Goal: Task Accomplishment & Management: Manage account settings

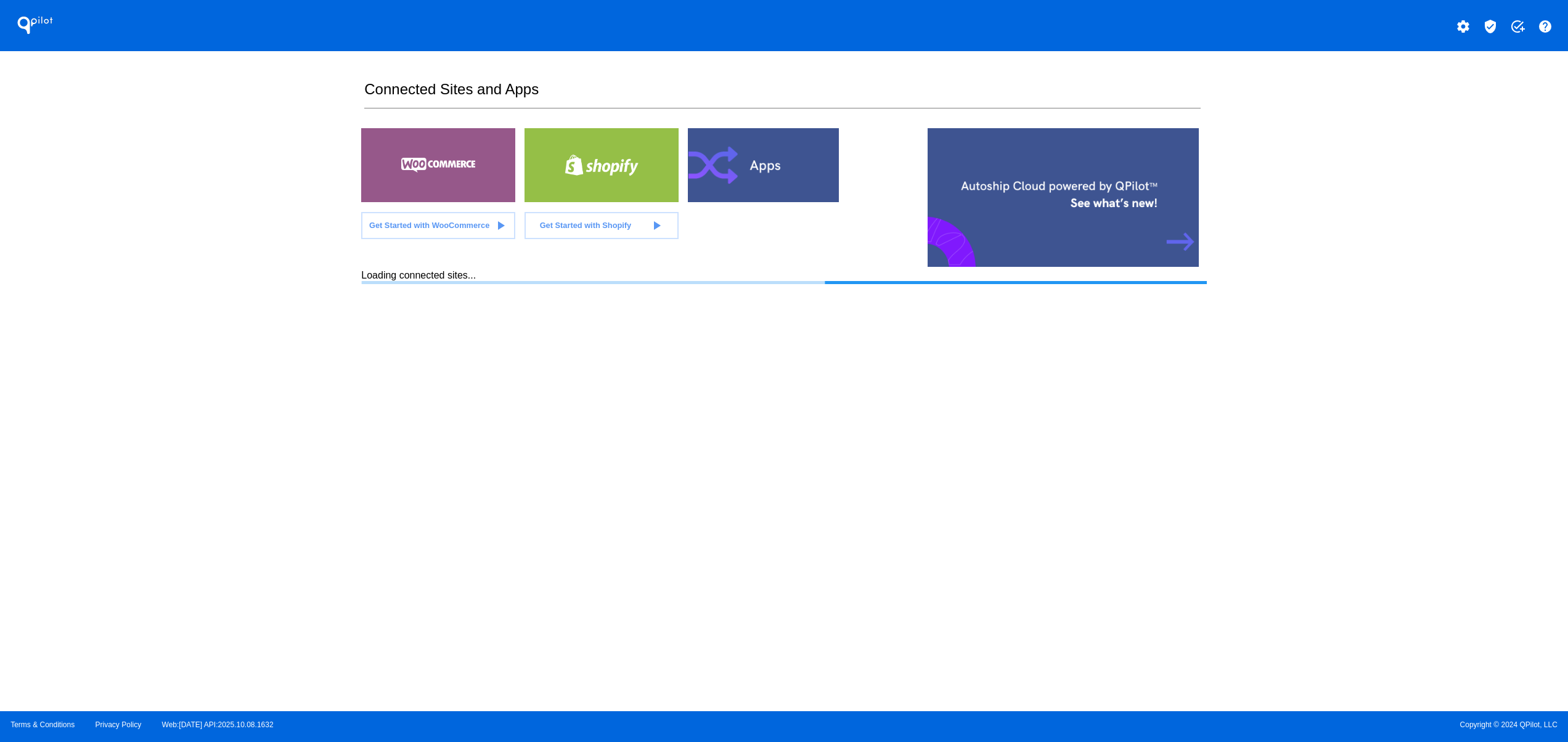
click at [1466, 23] on mat-icon "settings" at bounding box center [1464, 26] width 15 height 15
click at [1341, 255] on div at bounding box center [784, 371] width 1568 height 742
click at [763, 169] on div at bounding box center [764, 165] width 154 height 74
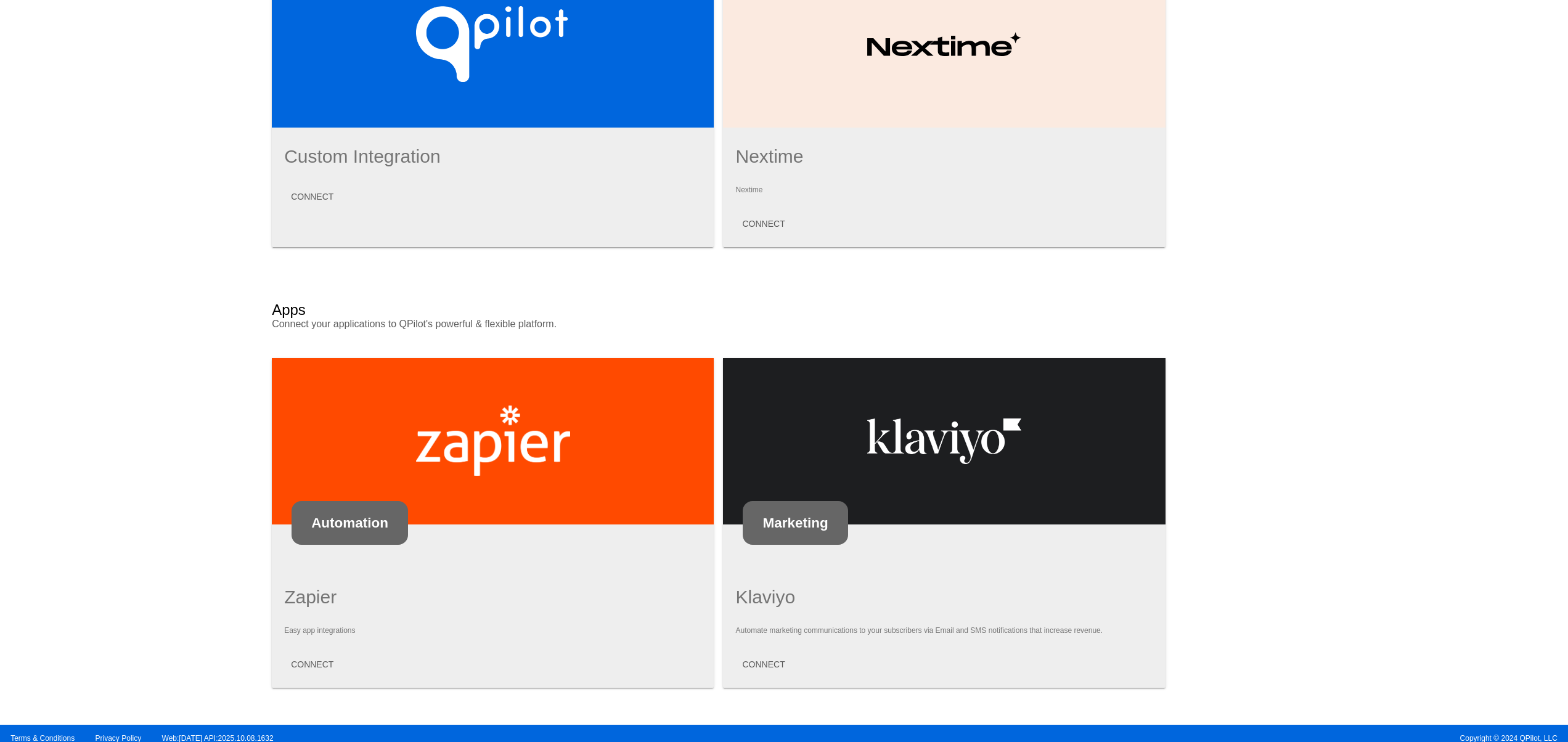
scroll to position [507, 0]
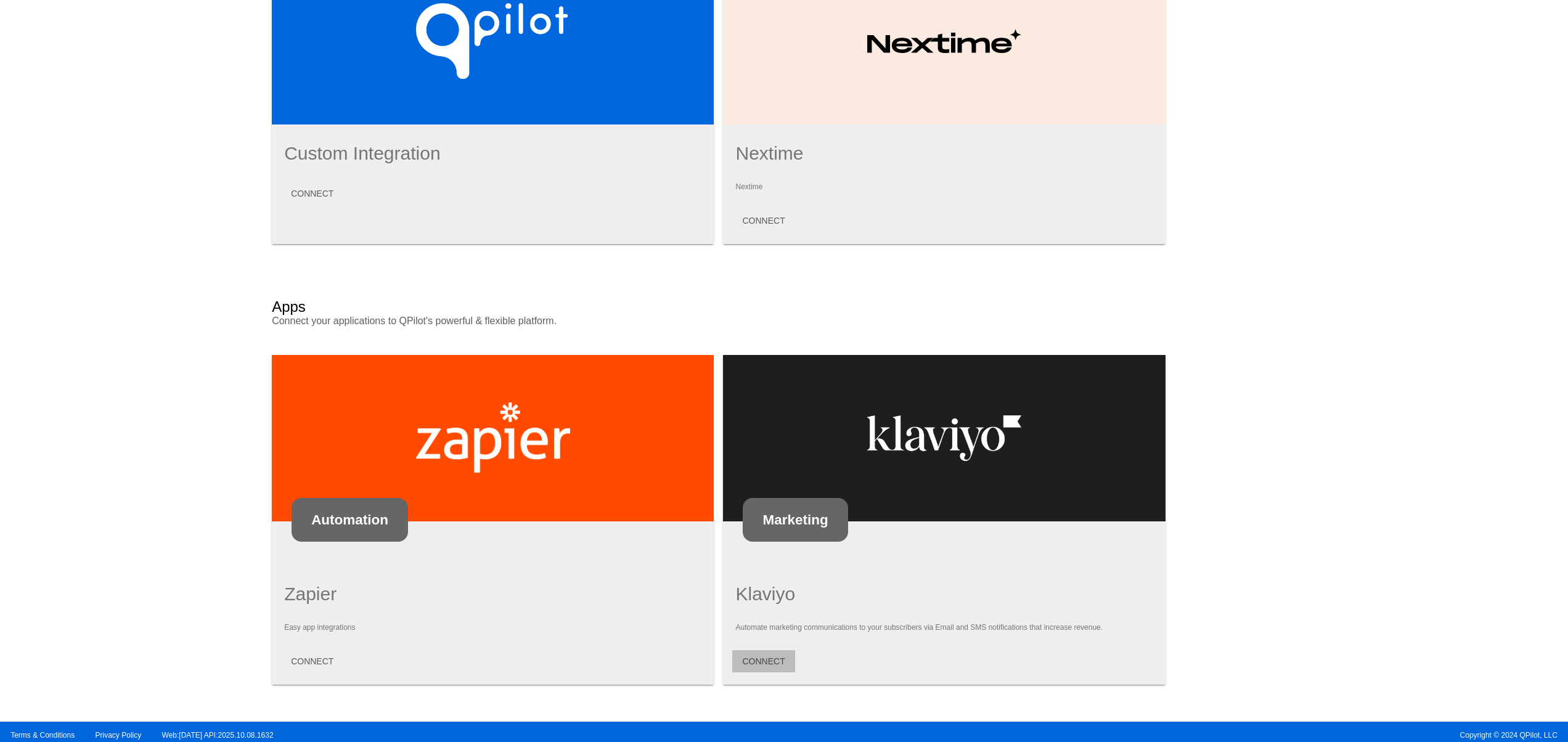
click at [774, 654] on button "CONNECT" at bounding box center [763, 662] width 62 height 23
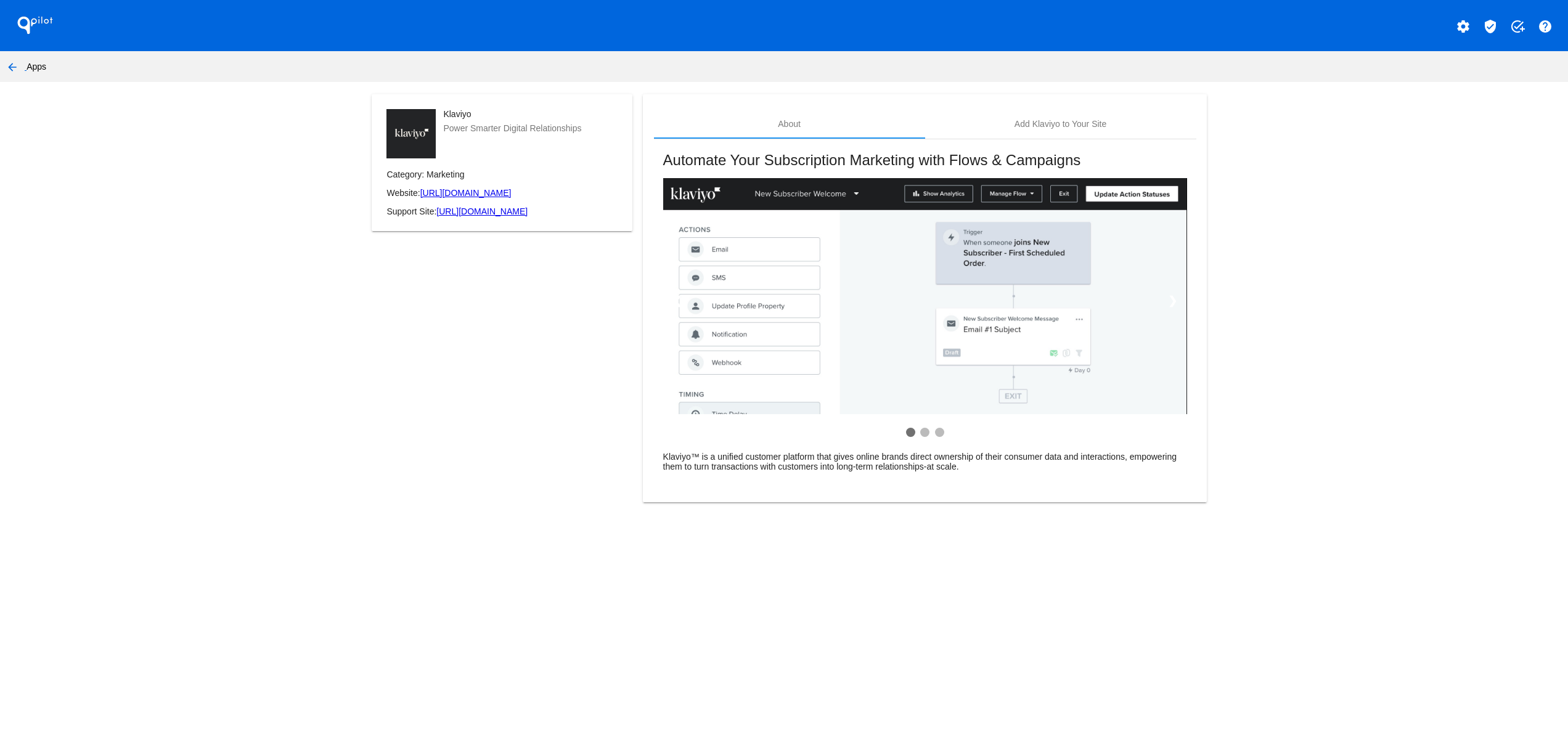
click at [1092, 104] on mat-card "About Add Klaviyo to Your Site Automate Your Subscription Marketing with Flows …" at bounding box center [924, 298] width 563 height 409
click at [1091, 104] on mat-card "About Add Klaviyo to Your Site Automate Your Subscription Marketing with Flows …" at bounding box center [924, 298] width 563 height 409
click at [1086, 119] on div "Add Klaviyo to Your Site" at bounding box center [1061, 123] width 92 height 10
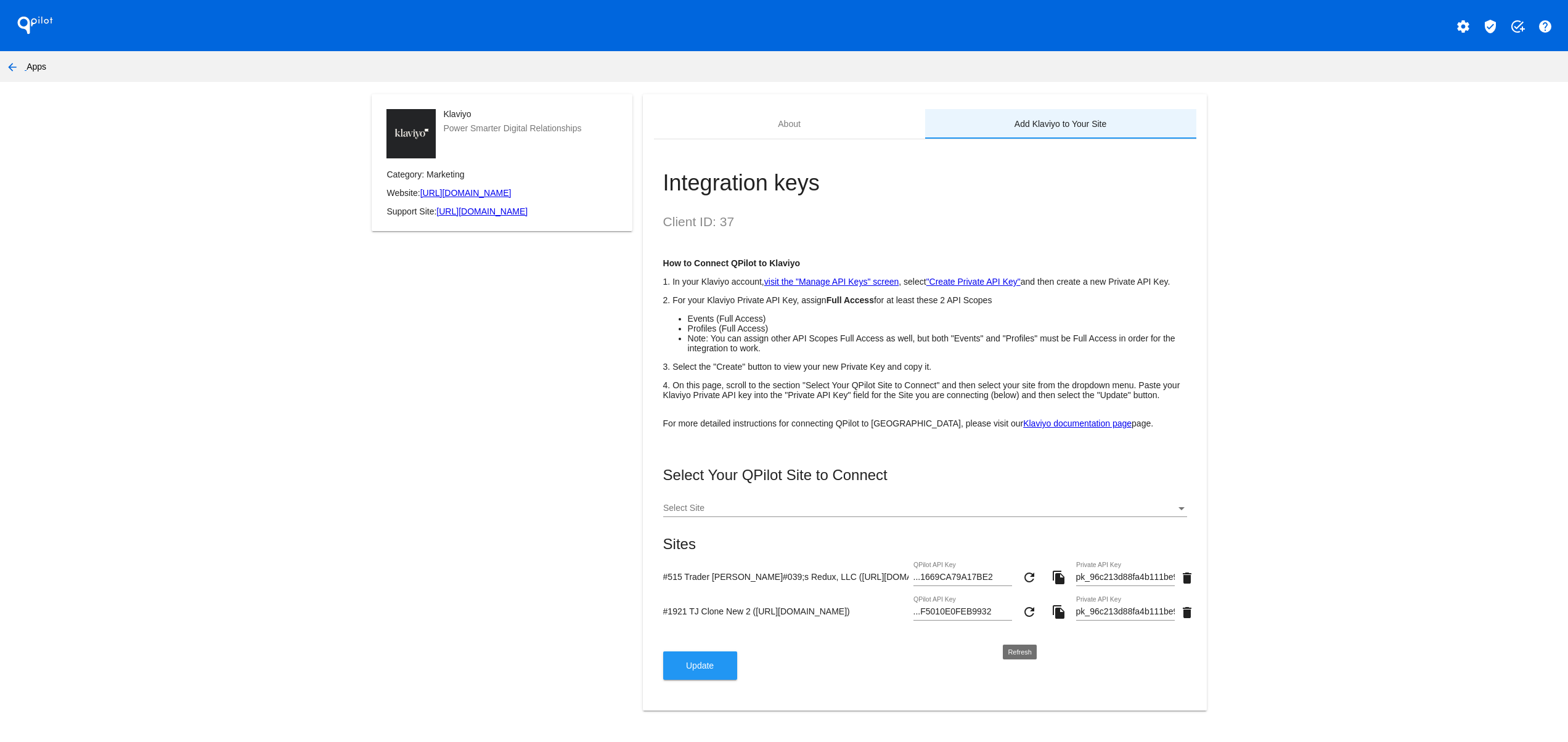
scroll to position [26, 0]
drag, startPoint x: 641, startPoint y: 601, endPoint x: 906, endPoint y: 615, distance: 265.4
click at [902, 614] on mat-card "About Add Klaviyo to Your Site Integration keys Client ID: 37 How to Connect QP…" at bounding box center [924, 402] width 563 height 616
click at [895, 710] on mat-card "About Add Klaviyo to Your Site Integration keys Client ID: 37 How to Connect QP…" at bounding box center [924, 402] width 563 height 616
drag, startPoint x: 748, startPoint y: 615, endPoint x: 863, endPoint y: 615, distance: 115.0
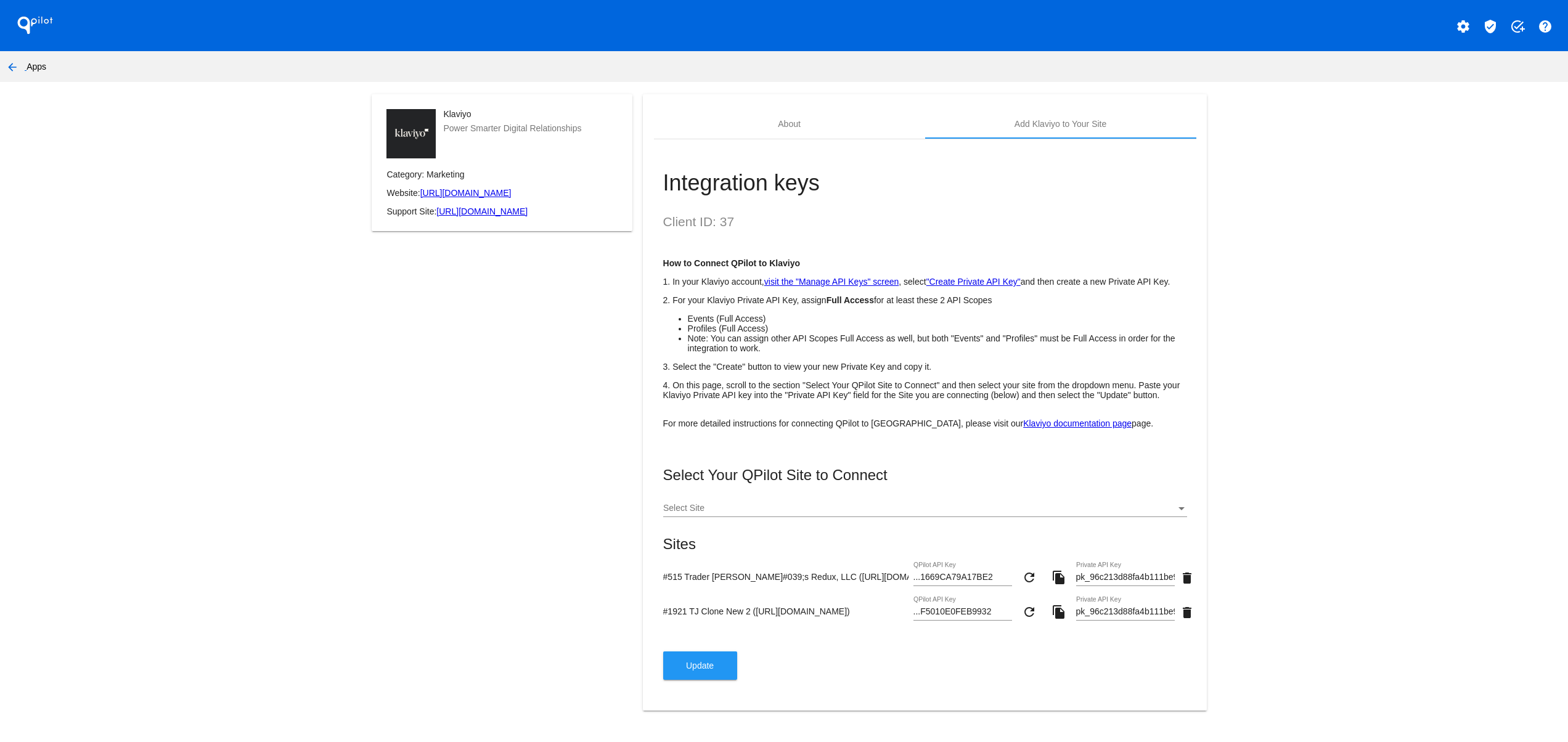
click at [863, 615] on input "#1921 TJ Clone New 2 ([URL][DOMAIN_NAME])" at bounding box center [786, 611] width 245 height 10
click at [1043, 690] on div "Integration keys Client ID: 37 How to Connect QPilot to Klaviyo 1. In your Klav…" at bounding box center [925, 417] width 543 height 556
click at [1094, 617] on input "pk_96c213d88fa4b111be9eebef9c0902e171" at bounding box center [1125, 612] width 98 height 10
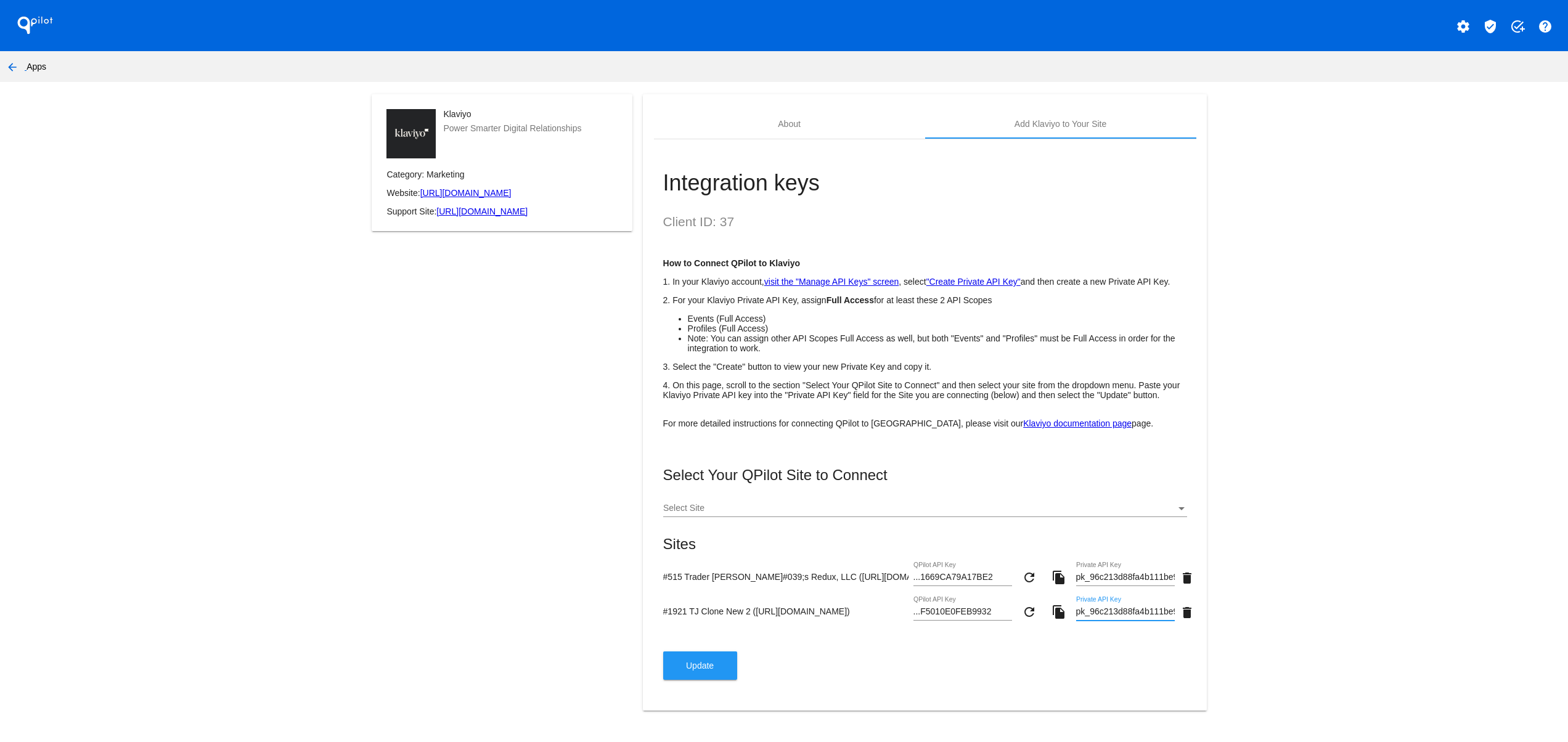
click at [1040, 669] on mat-card-actions "Update" at bounding box center [925, 666] width 524 height 29
click at [917, 604] on div "...F5010E0FEB9932 QPilot API Key" at bounding box center [962, 609] width 98 height 24
drag, startPoint x: 921, startPoint y: 618, endPoint x: 1080, endPoint y: 646, distance: 161.4
click at [987, 628] on div "...F5010E0FEB9932 QPilot API Key" at bounding box center [962, 614] width 98 height 35
click at [1465, 601] on app-my-account-apps-create "QPilot settings verified_user add_task help arrow_back Apps Klaviyo Power Smart…" at bounding box center [784, 362] width 1568 height 725
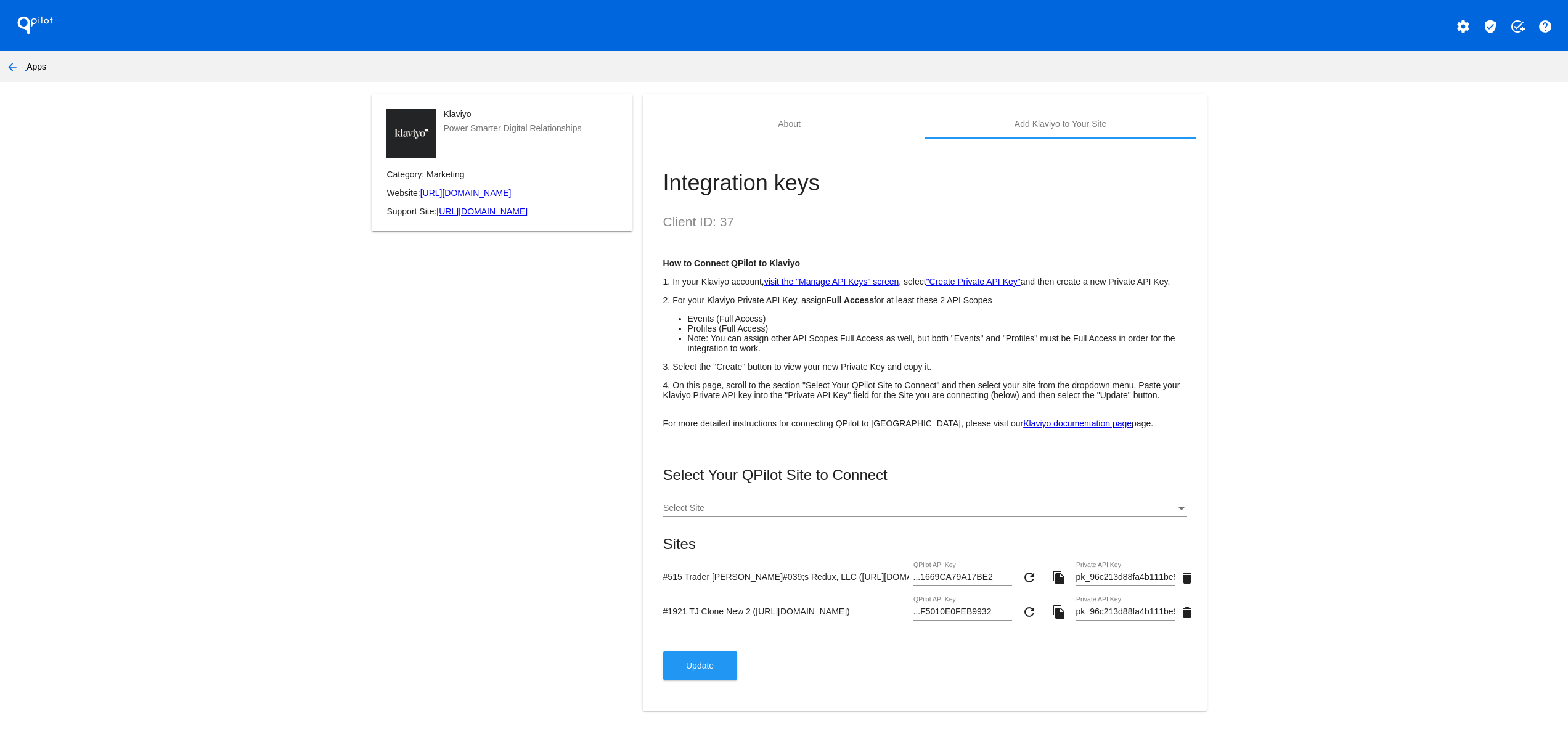
click at [1331, 557] on app-my-account-apps-create "QPilot settings verified_user add_task help arrow_back Apps Klaviyo Power Smart…" at bounding box center [784, 362] width 1568 height 725
click at [587, 562] on div "Klaviyo Power Smarter Digital Relationships Category: Marketing Website: [URL][…" at bounding box center [502, 410] width 282 height 631
drag, startPoint x: 974, startPoint y: 362, endPoint x: 666, endPoint y: 359, distance: 308.0
click at [654, 355] on div "Integration keys Client ID: 37 How to Connect QPilot to Klaviyo 1. In your Klav…" at bounding box center [925, 417] width 543 height 556
click at [985, 362] on p "3. Select the "Create" button to view your new Private Key and copy it." at bounding box center [925, 366] width 524 height 10
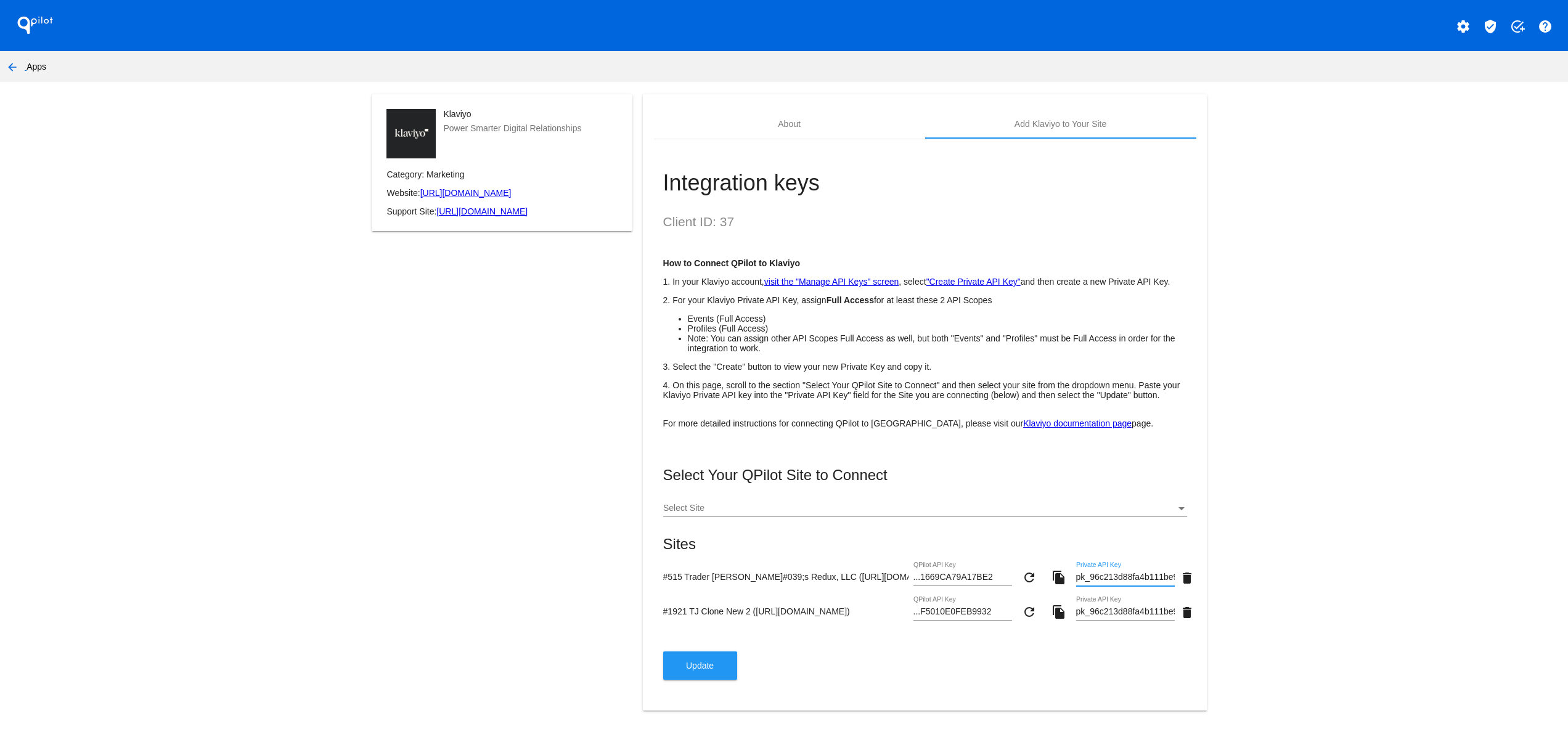
click at [1127, 580] on input "pk_96c213d88fa4b111be9eebef9c0902e171" at bounding box center [1125, 577] width 98 height 10
drag, startPoint x: 1110, startPoint y: 614, endPoint x: 1389, endPoint y: 603, distance: 279.2
click at [1389, 603] on app-my-account-apps-create "QPilot settings verified_user add_task help arrow_back Apps Klaviyo Power Smart…" at bounding box center [784, 362] width 1568 height 725
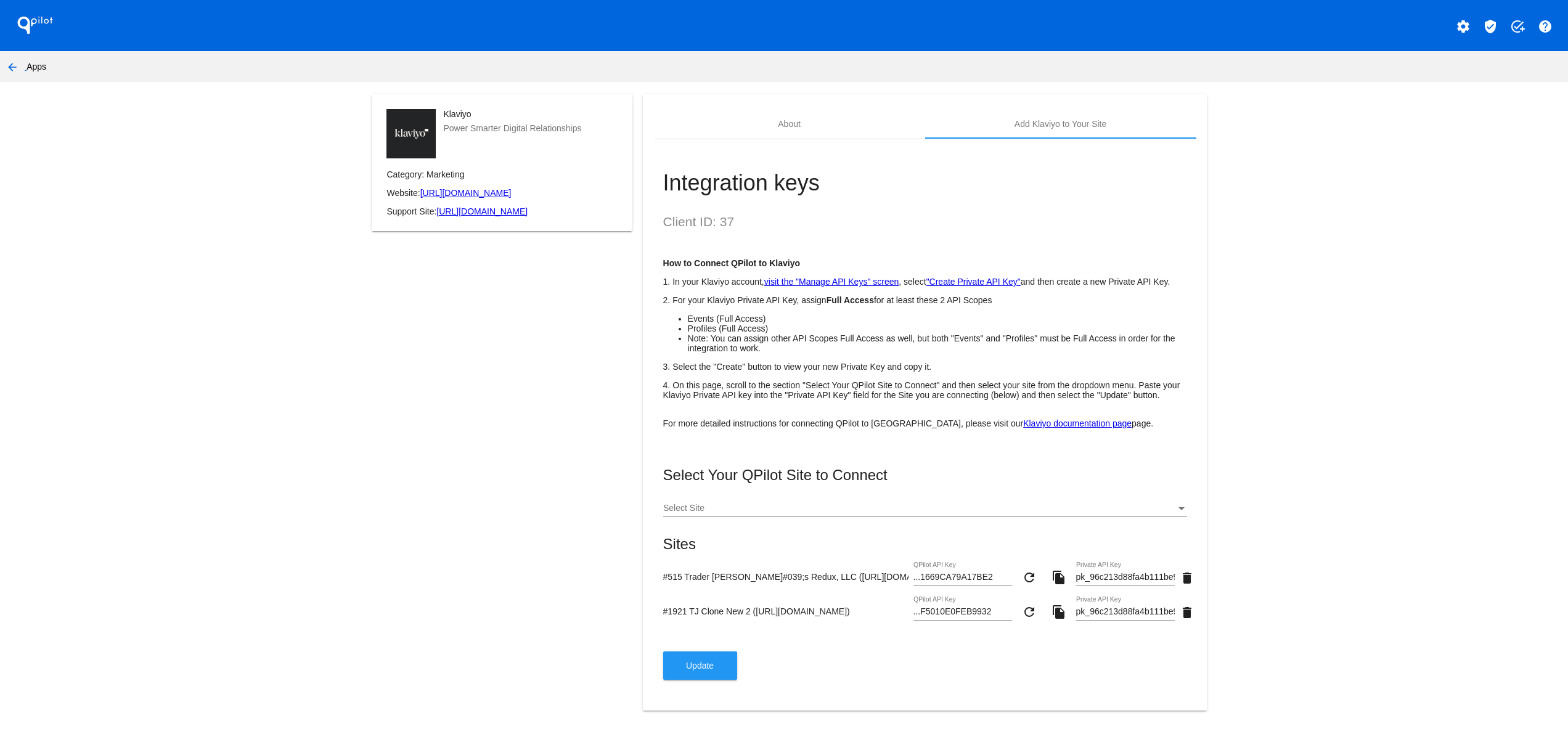
click at [1367, 632] on app-my-account-apps-create "QPilot settings verified_user add_task help arrow_back Apps Klaviyo Power Smart…" at bounding box center [784, 362] width 1568 height 725
click at [1354, 566] on app-my-account-apps-create "QPilot settings verified_user add_task help arrow_back Apps Klaviyo Power Smart…" at bounding box center [784, 362] width 1568 height 725
drag, startPoint x: 913, startPoint y: 565, endPoint x: 985, endPoint y: 565, distance: 72.0
click at [970, 565] on div "...1669CA79A17BE2 QPilot API Key" at bounding box center [962, 574] width 98 height 24
click at [944, 617] on input "...F5010E0FEB9932" at bounding box center [962, 612] width 98 height 10
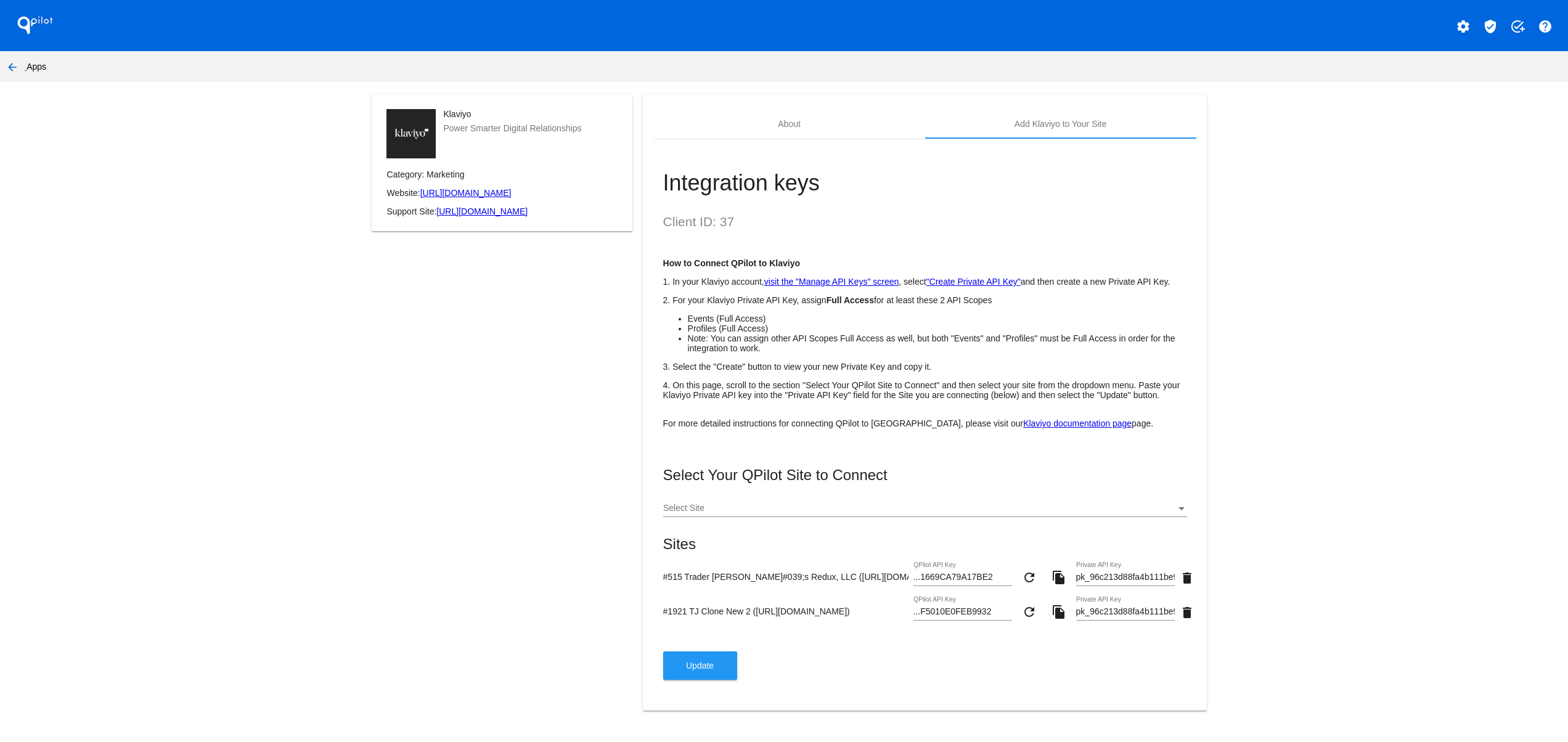
drag, startPoint x: 975, startPoint y: 611, endPoint x: 1283, endPoint y: 601, distance: 308.2
click at [1283, 601] on app-my-account-apps-create "QPilot settings verified_user add_task help arrow_back Apps Klaviyo Power Smart…" at bounding box center [784, 362] width 1568 height 725
click at [1327, 641] on app-my-account-apps-create "QPilot settings verified_user add_task help arrow_back Apps Klaviyo Power Smart…" at bounding box center [784, 362] width 1568 height 725
drag, startPoint x: 870, startPoint y: 619, endPoint x: 1103, endPoint y: 619, distance: 233.0
click at [1103, 619] on div "#1921 TJ Clone New 2 ([URL][DOMAIN_NAME]) ...F5010E0FEB9932 QPilot API Key refr…" at bounding box center [925, 614] width 524 height 35
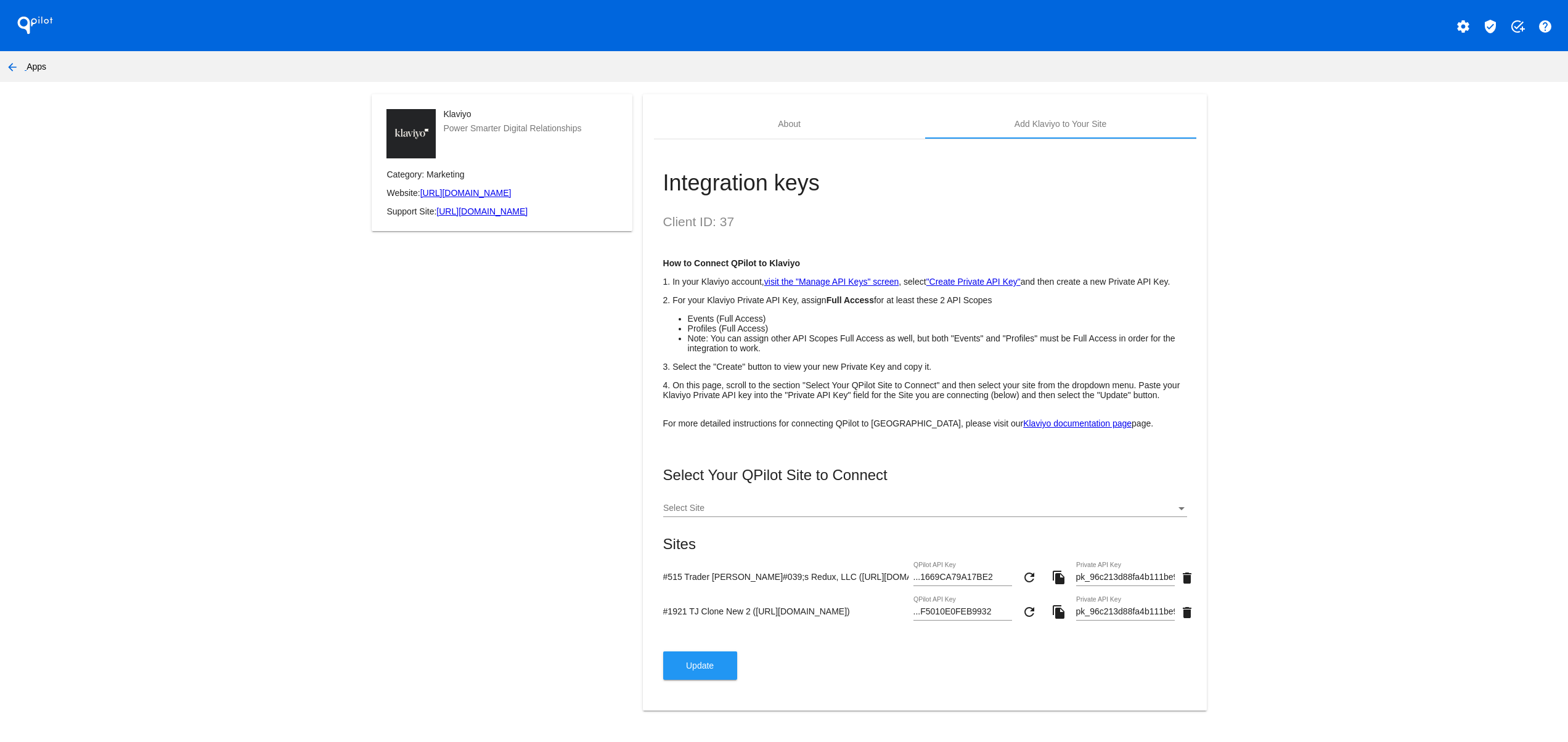
click at [1324, 649] on app-my-account-apps-create "QPilot settings verified_user add_task help arrow_back Apps Klaviyo Power Smart…" at bounding box center [784, 362] width 1568 height 725
drag, startPoint x: 1112, startPoint y: 619, endPoint x: 1406, endPoint y: 616, distance: 294.0
click at [1406, 616] on app-my-account-apps-create "QPilot settings verified_user add_task help arrow_back Apps Klaviyo Power Smart…" at bounding box center [784, 362] width 1568 height 725
click at [1359, 656] on app-my-account-apps-create "QPilot settings verified_user add_task help arrow_back Apps Klaviyo Power Smart…" at bounding box center [784, 362] width 1568 height 725
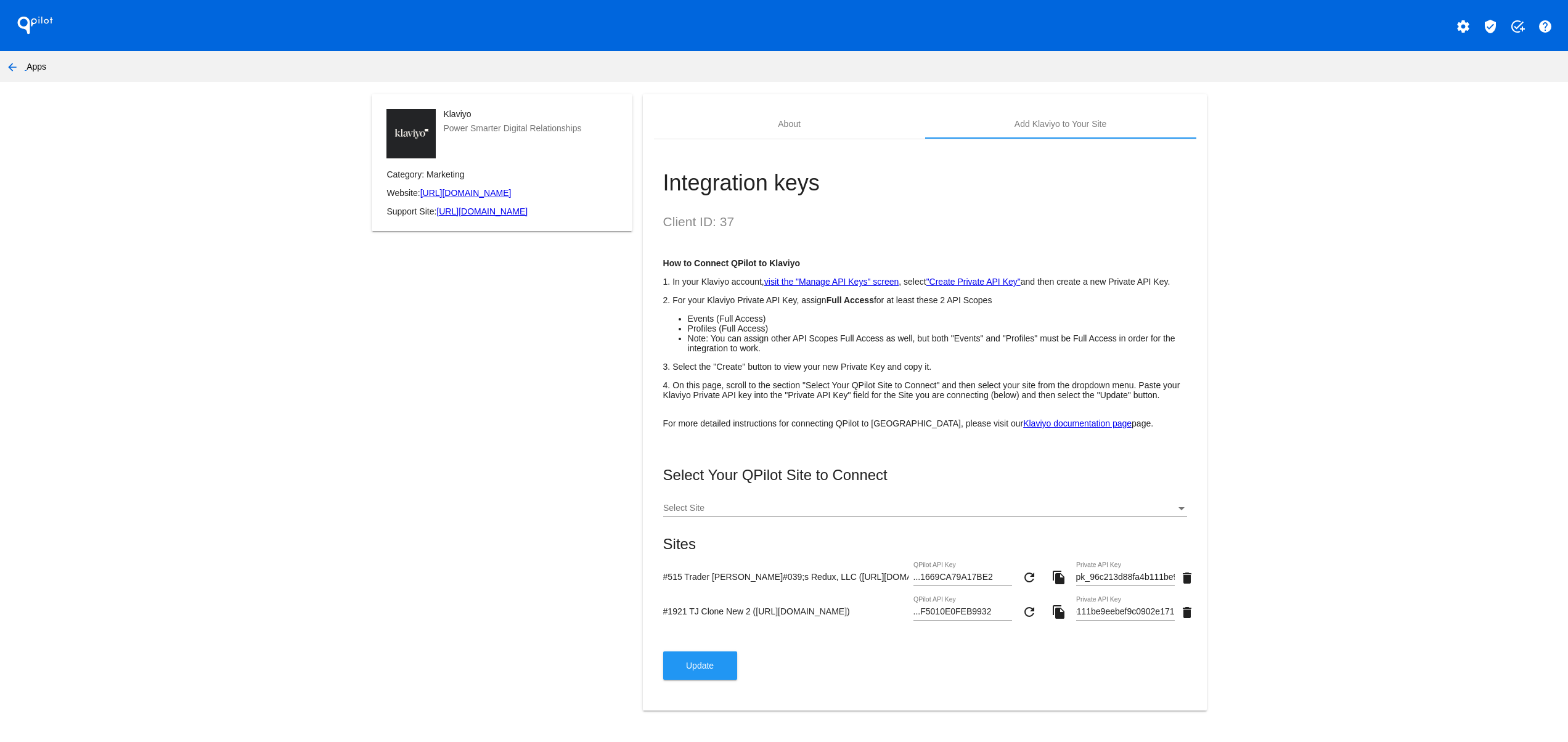
scroll to position [0, 0]
drag, startPoint x: 752, startPoint y: 286, endPoint x: 864, endPoint y: 294, distance: 112.3
click at [857, 295] on p "2. For your Klaviyo Private API Key, assign Full Access for at least these 2 AP…" at bounding box center [925, 300] width 524 height 10
click at [978, 362] on p "3. Select the "Create" button to view your new Private Key and copy it." at bounding box center [925, 366] width 524 height 10
drag, startPoint x: 829, startPoint y: 313, endPoint x: 678, endPoint y: 326, distance: 151.6
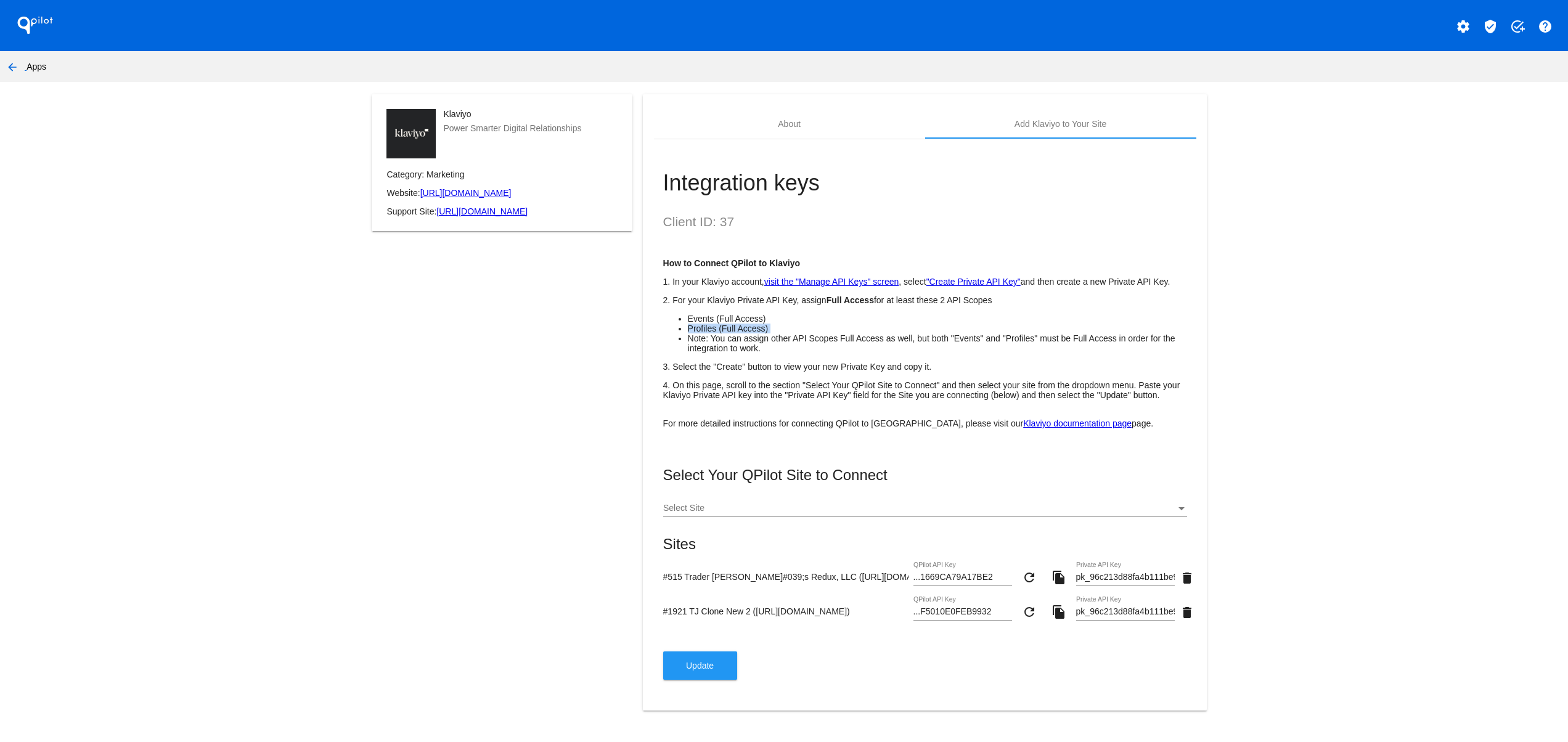
click at [678, 326] on ul "Events (Full Access) Profiles (Full Access) Note: You can assign other API Scop…" at bounding box center [925, 333] width 524 height 39
drag, startPoint x: 787, startPoint y: 365, endPoint x: 786, endPoint y: 358, distance: 7.1
click at [789, 365] on p "3. Select the "Create" button to view your new Private Key and copy it." at bounding box center [925, 366] width 524 height 10
drag, startPoint x: 674, startPoint y: 314, endPoint x: 779, endPoint y: 314, distance: 105.0
click at [779, 314] on ul "Events (Full Access) Profiles (Full Access) Note: You can assign other API Scop…" at bounding box center [925, 333] width 524 height 39
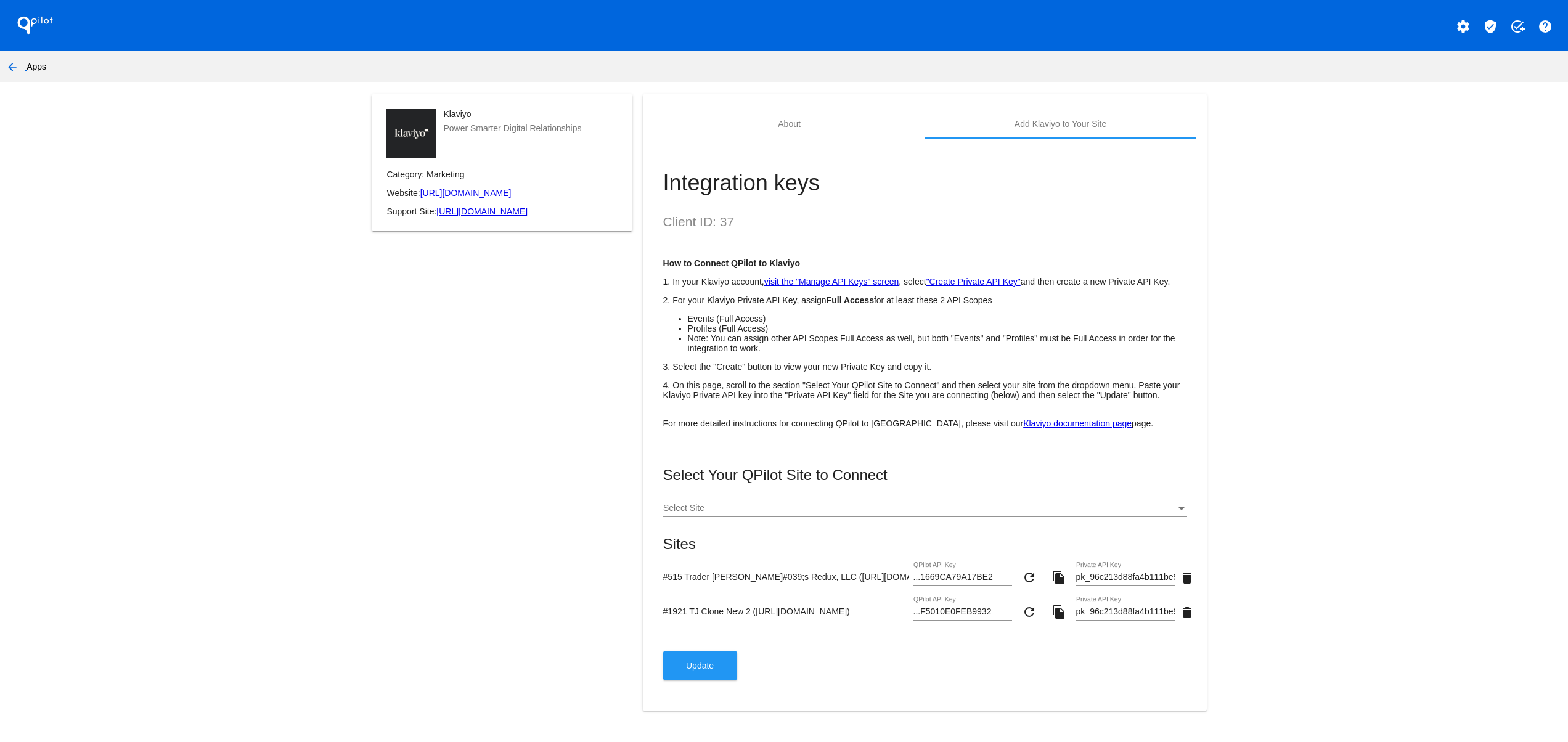
click at [830, 338] on li "Note: You can assign other API Scopes Full Access as well, but both "Events" an…" at bounding box center [937, 344] width 499 height 20
drag, startPoint x: 742, startPoint y: 335, endPoint x: 634, endPoint y: 335, distance: 108.0
click at [643, 335] on mat-card "About Add Klaviyo to Your Site Integration keys Client ID: 37 How to Connect QP…" at bounding box center [924, 402] width 563 height 616
click at [743, 362] on p "3. Select the "Create" button to view your new Private Key and copy it." at bounding box center [925, 366] width 524 height 10
click at [1140, 615] on input "pk_96c213d88fa4b111be9eebef9c0902e171" at bounding box center [1125, 612] width 98 height 10
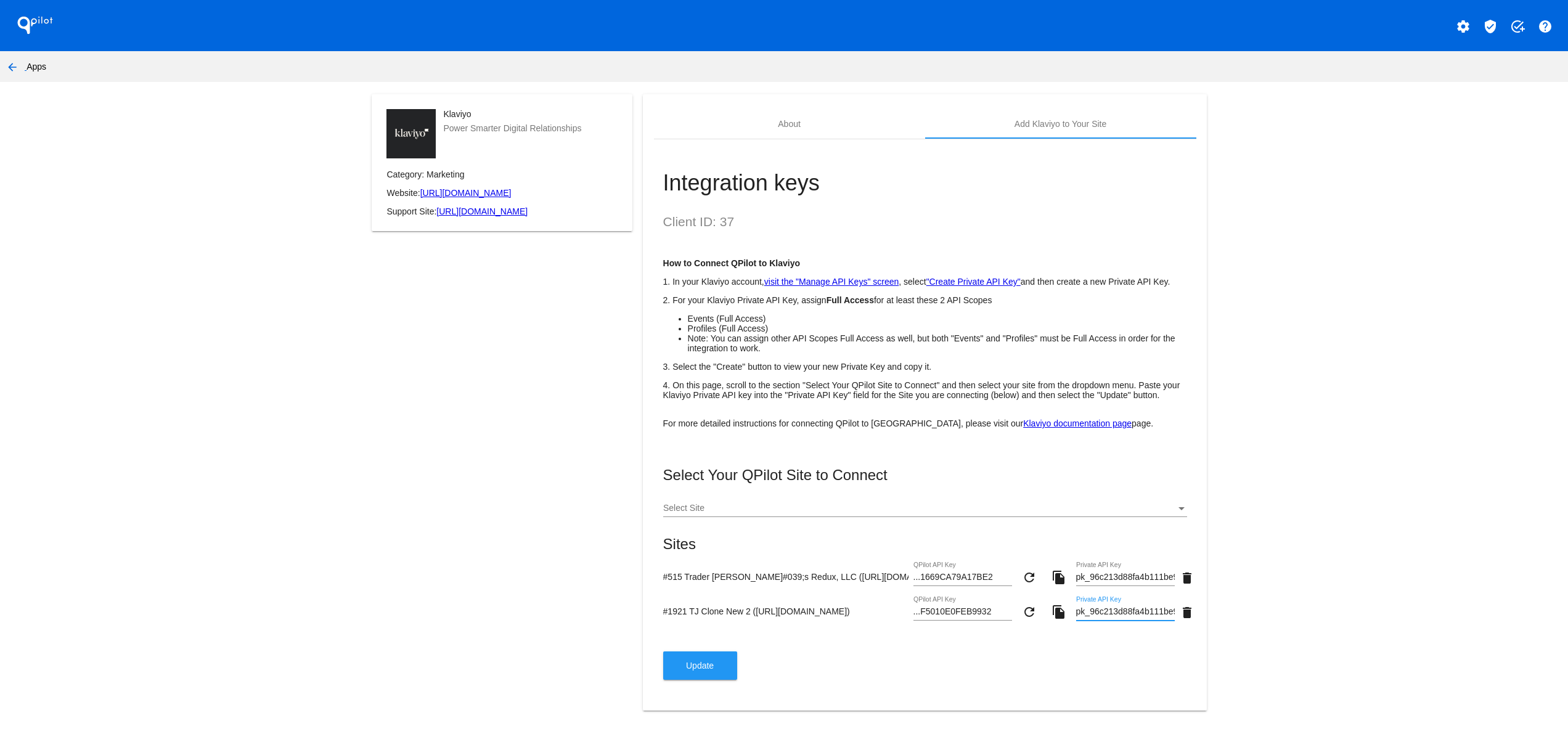
click at [1140, 615] on input "pk_96c213d88fa4b111be9eebef9c0902e171" at bounding box center [1125, 612] width 98 height 10
paste input "pk_feb93bf8e49646983792623805412329ef"
type input "pk_feb93bf8e49646983792623805412329ef"
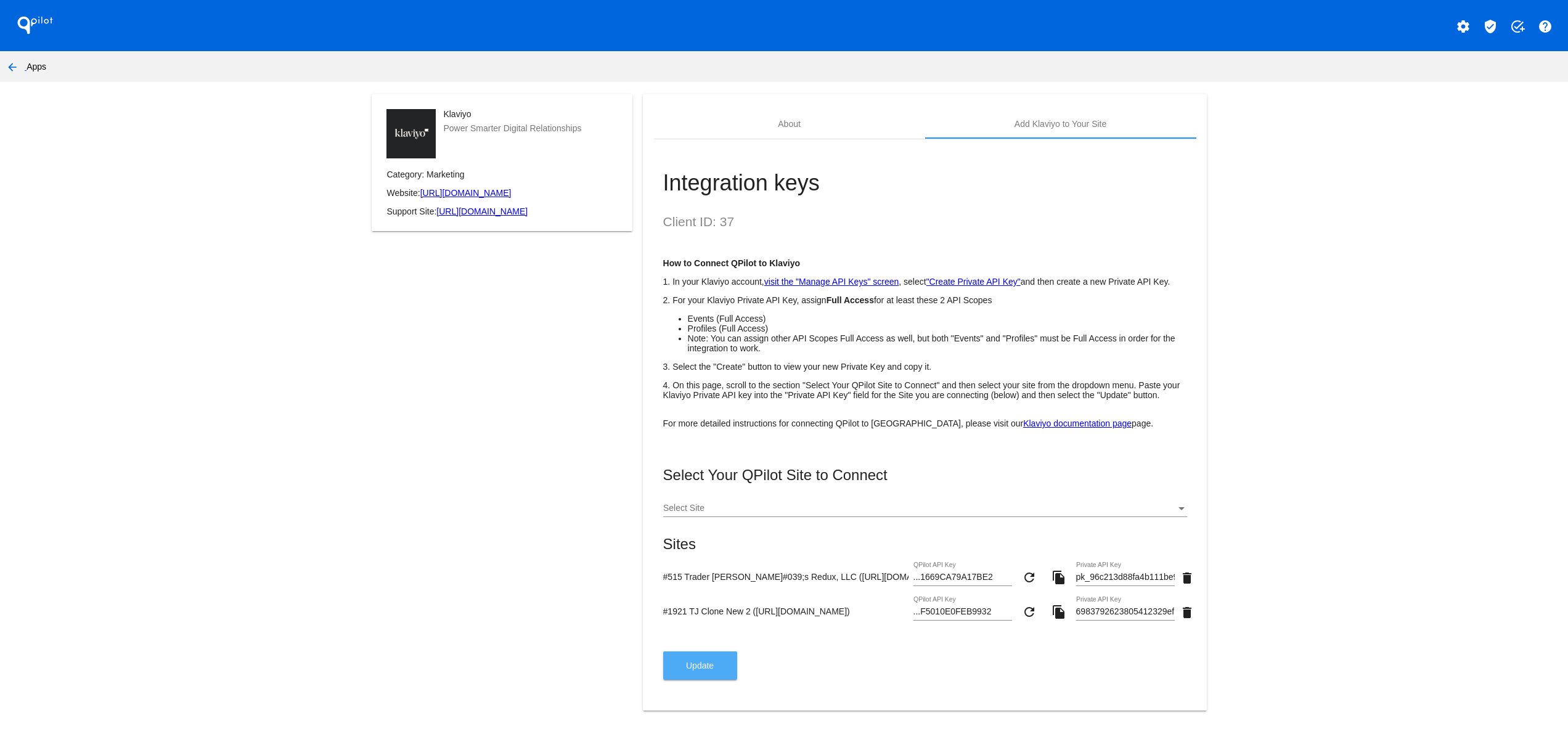
click at [695, 680] on button "Update" at bounding box center [700, 666] width 74 height 29
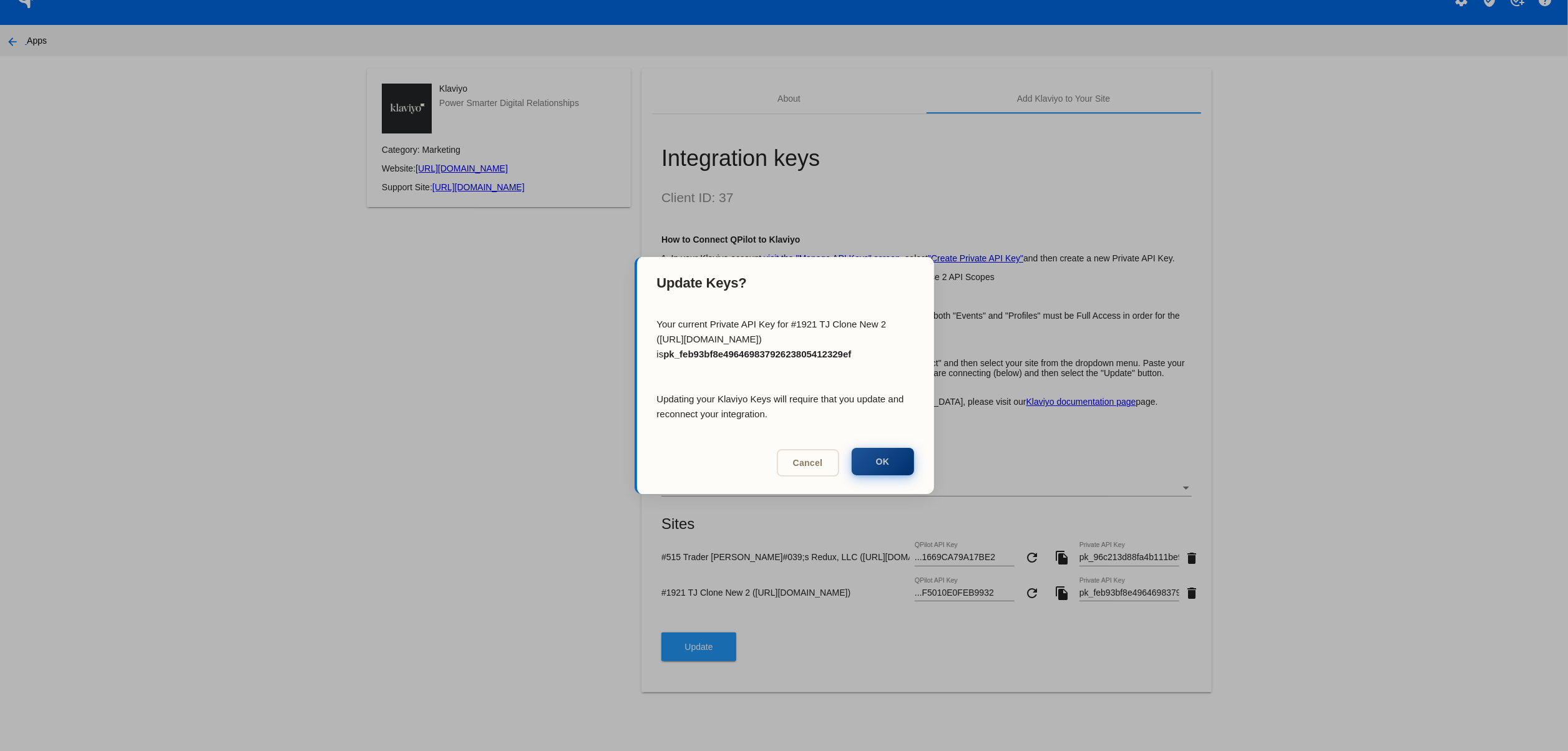
click at [902, 470] on button "OK" at bounding box center [883, 462] width 62 height 27
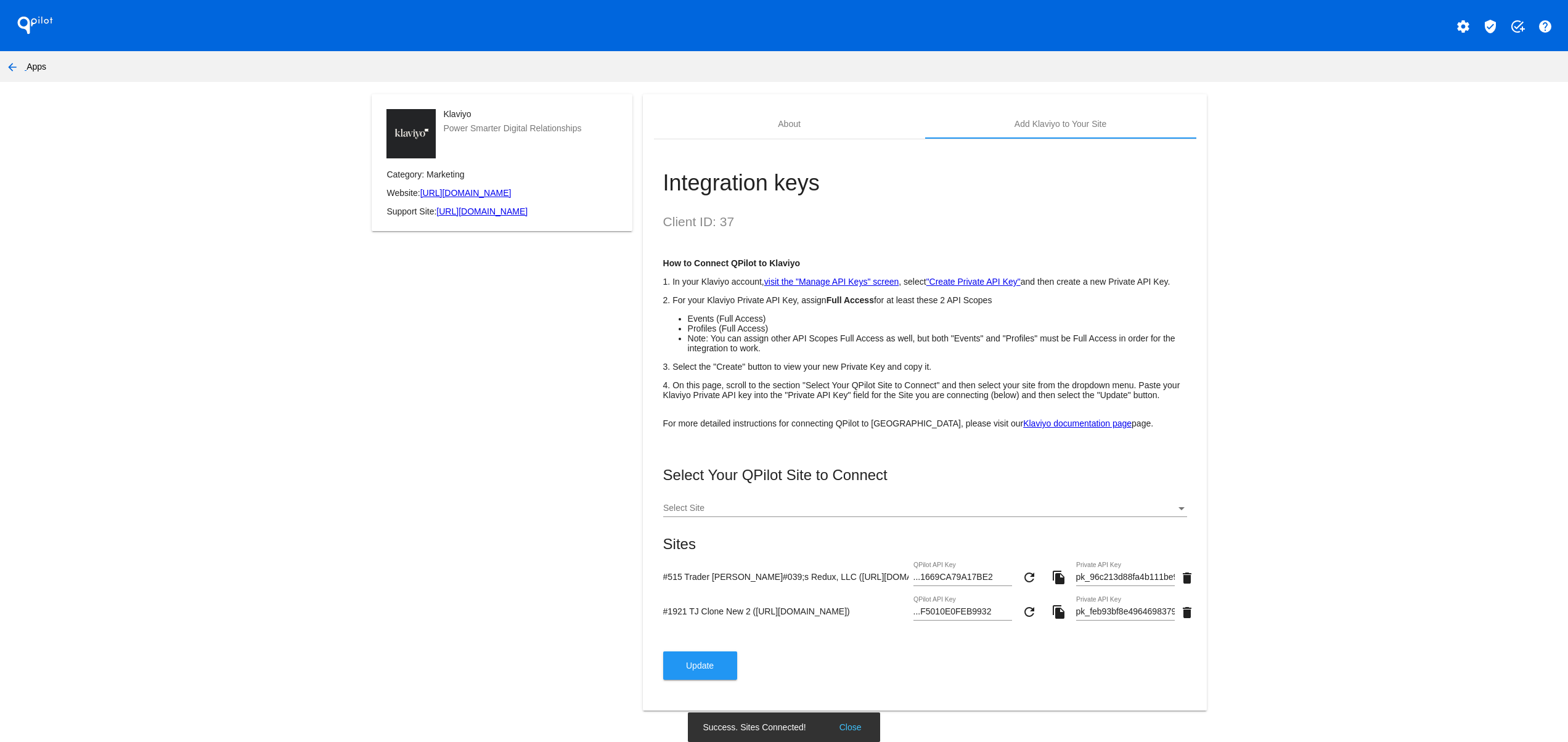
click at [861, 725] on button "Close" at bounding box center [850, 727] width 29 height 12
click at [683, 676] on button "Update" at bounding box center [700, 666] width 74 height 29
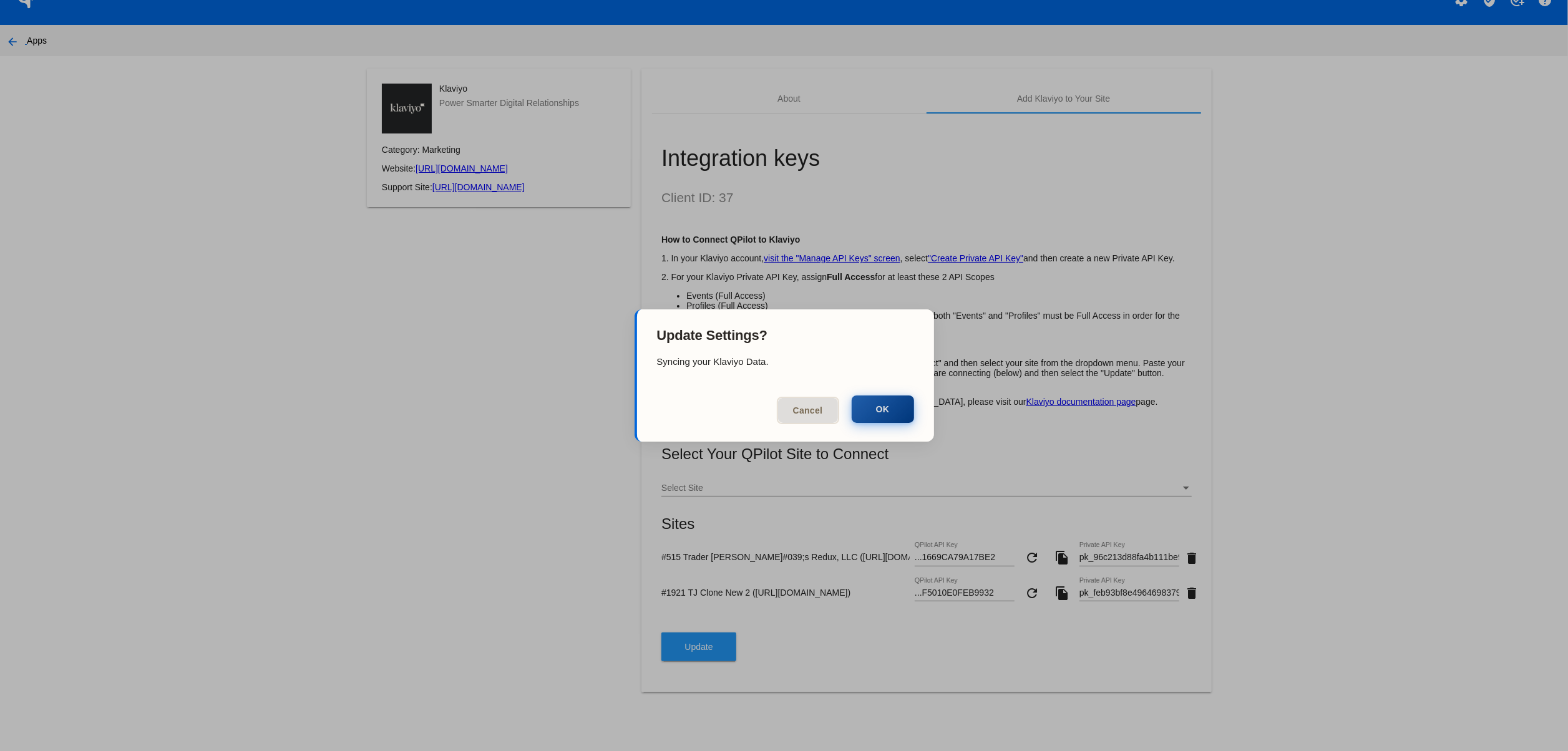
click at [889, 414] on button "OK" at bounding box center [883, 409] width 62 height 27
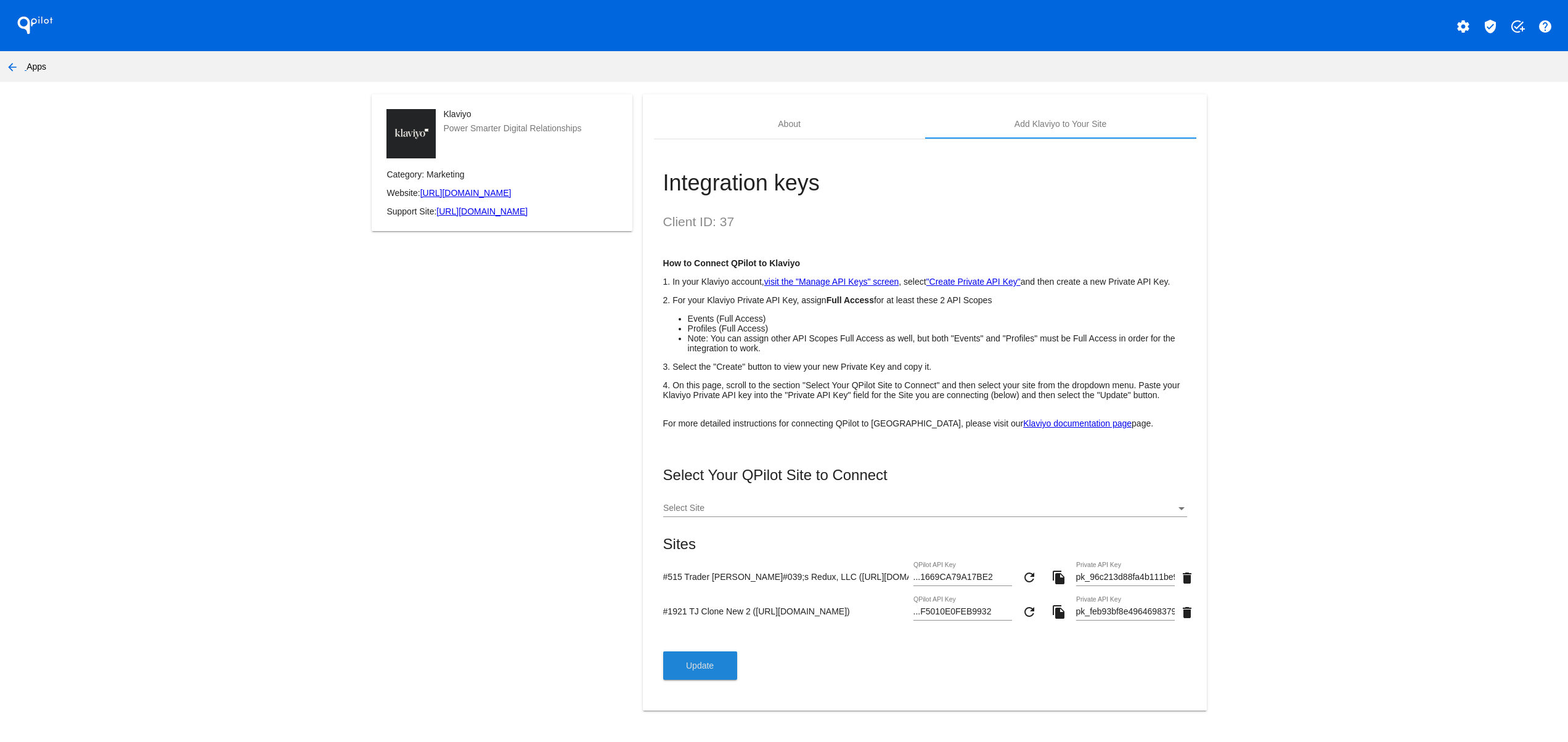
scroll to position [26, 0]
